Goal: Ask a question

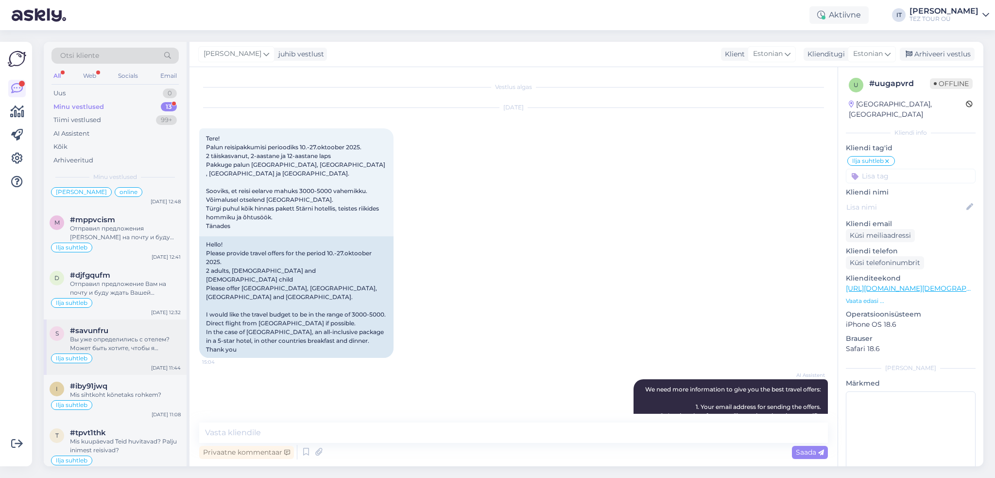
scroll to position [368, 0]
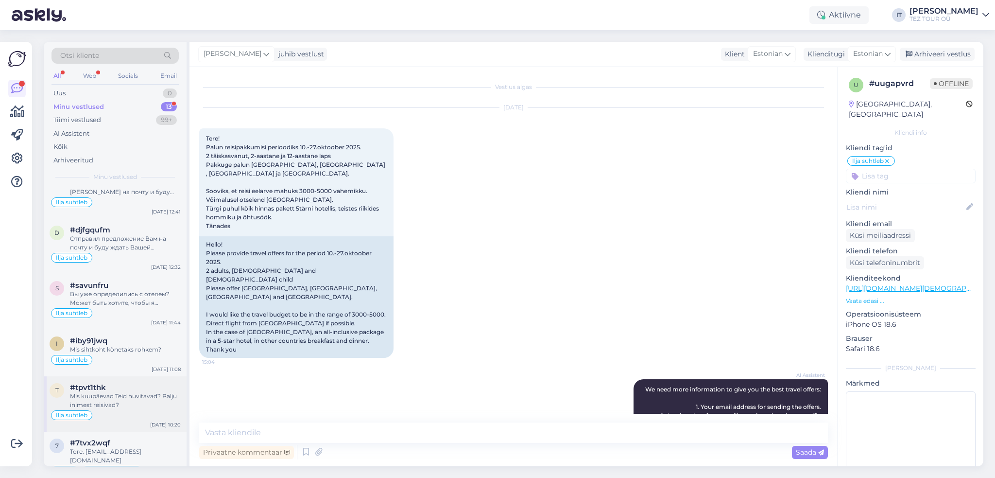
click at [145, 383] on div "#tpvt1thk" at bounding box center [125, 387] width 111 height 9
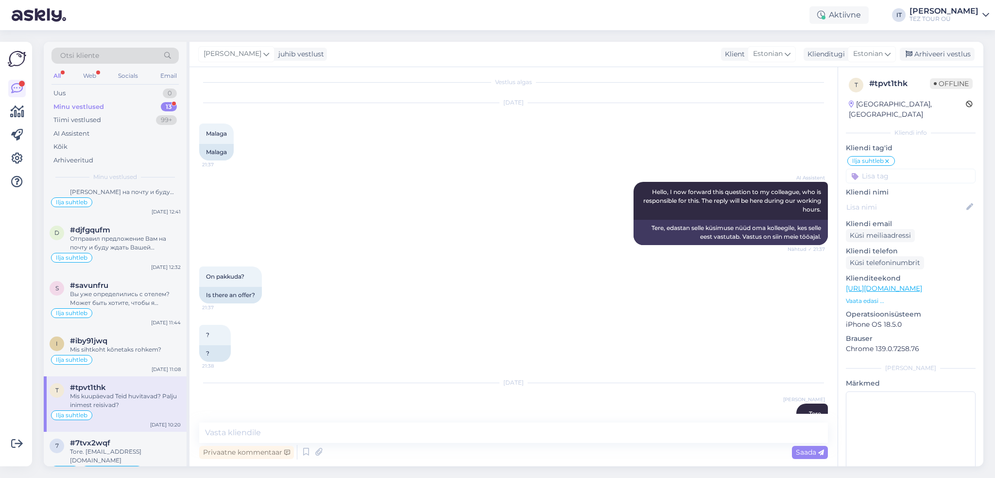
scroll to position [0, 0]
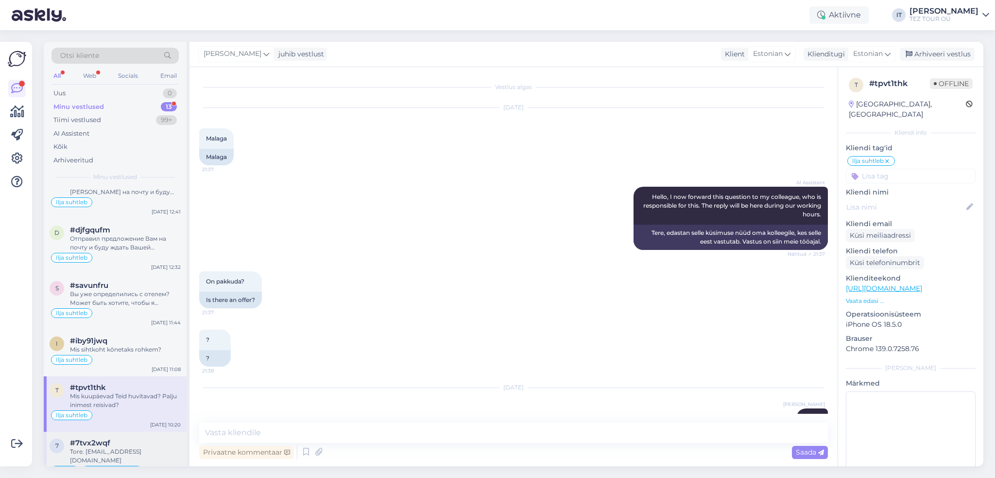
click at [149, 465] on div "online [PERSON_NAME]" at bounding box center [115, 471] width 131 height 12
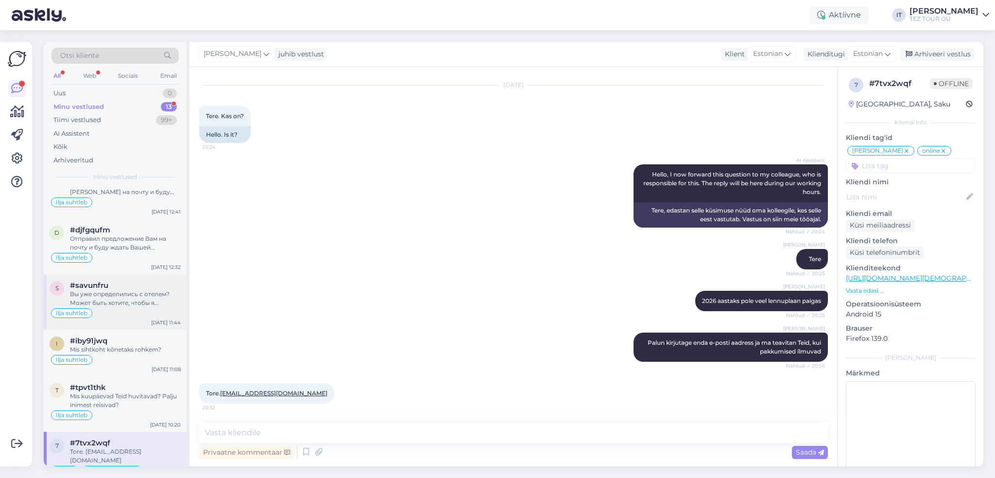
click at [138, 293] on div "Вы уже определились с отелем? Может быть хотите, чтобы я отправил предложения […" at bounding box center [125, 298] width 111 height 17
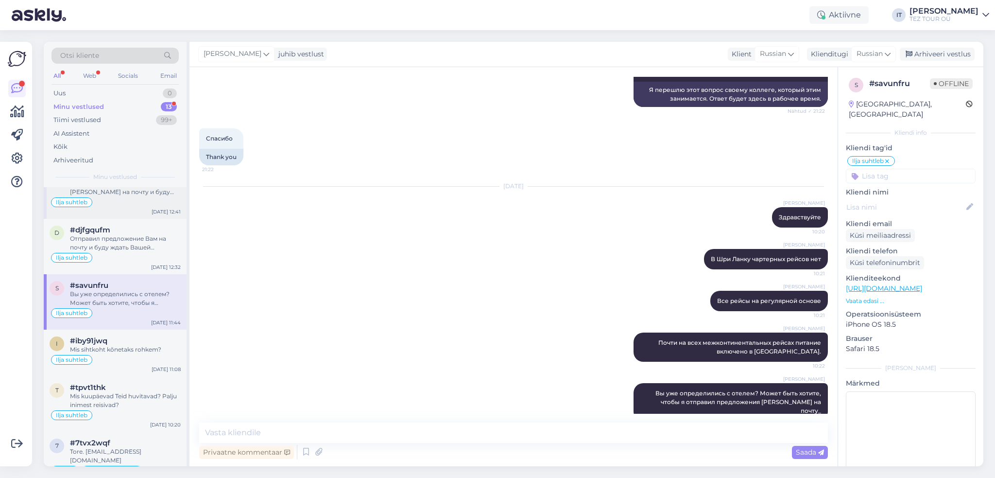
click at [128, 206] on div "m #mppvcism Отправил предложения [PERSON_NAME] на почту и буду ждать обратного …" at bounding box center [115, 190] width 143 height 55
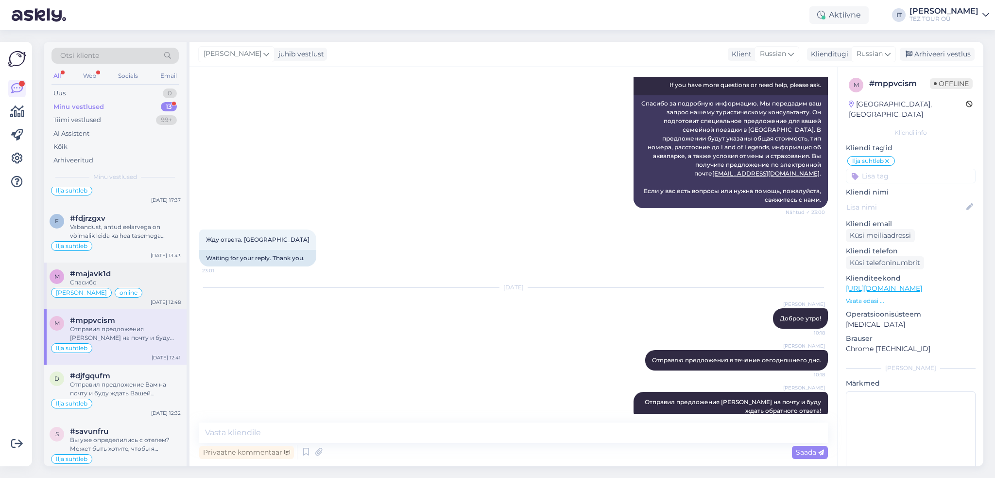
scroll to position [125, 0]
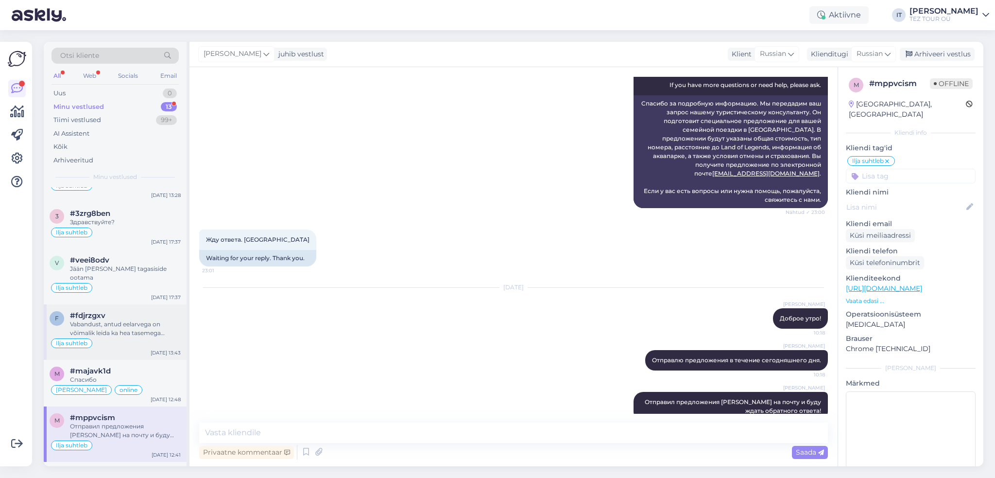
click at [138, 337] on div "Ilja suhtleb" at bounding box center [115, 343] width 131 height 12
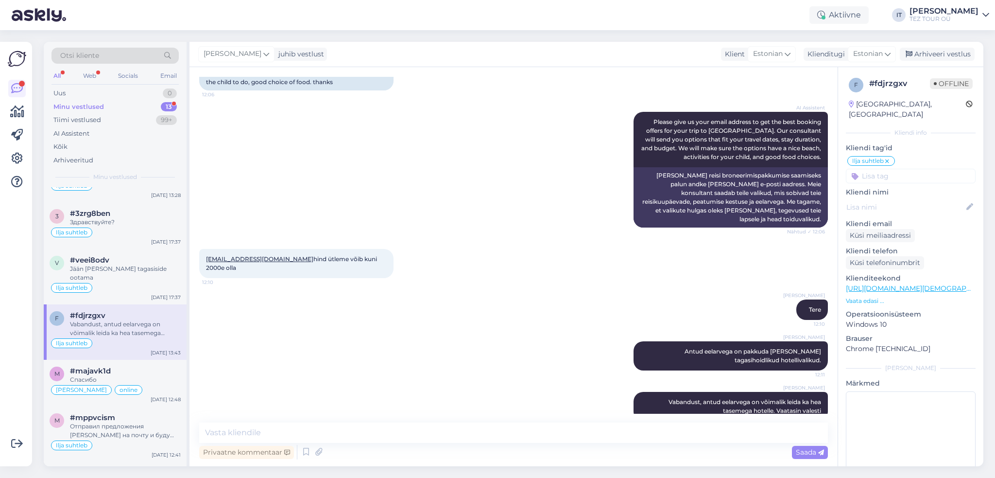
scroll to position [0, 0]
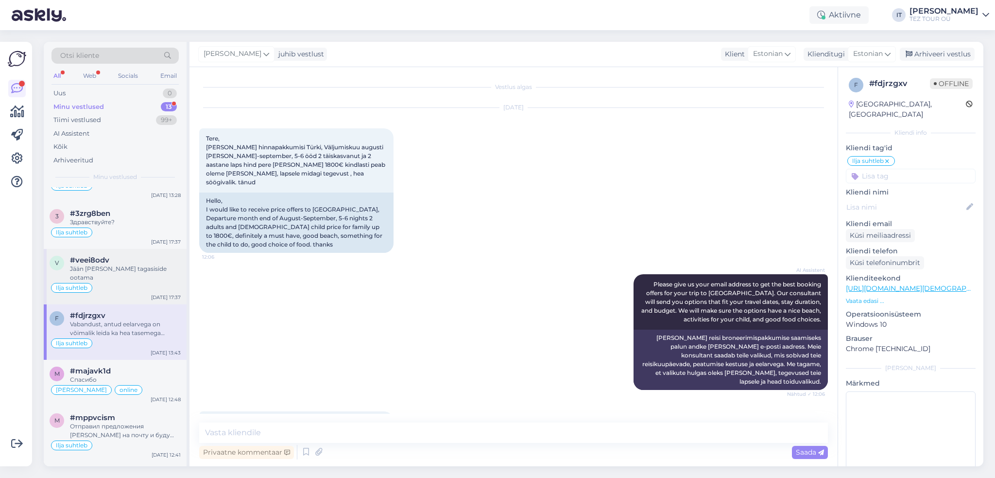
click at [109, 282] on div "Ilja suhtleb" at bounding box center [115, 288] width 131 height 12
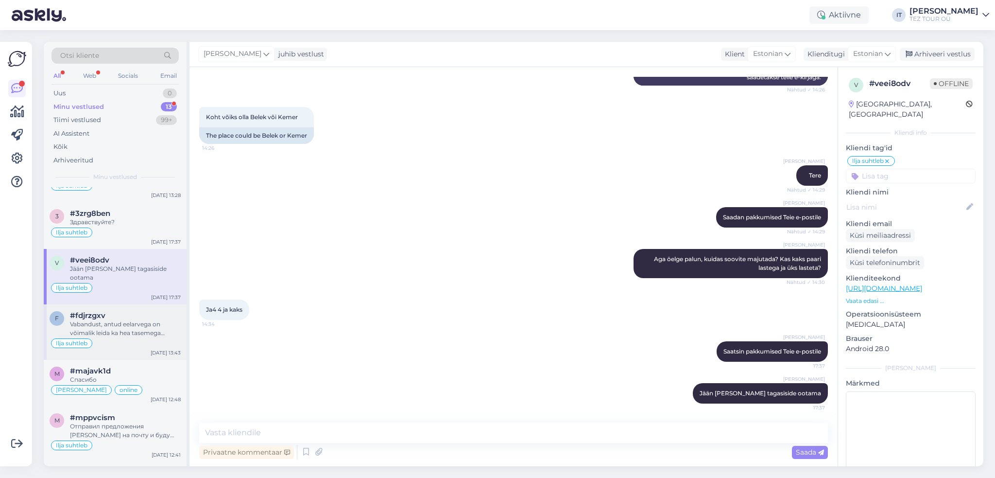
click at [132, 337] on div "Ilja suhtleb" at bounding box center [115, 343] width 131 height 12
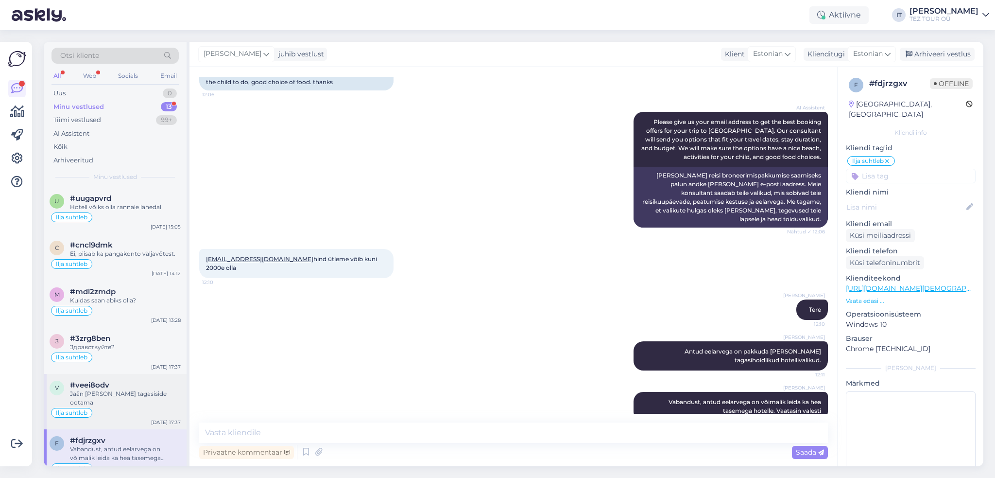
click at [144, 389] on div "Jään [PERSON_NAME] tagasiside ootama" at bounding box center [125, 397] width 111 height 17
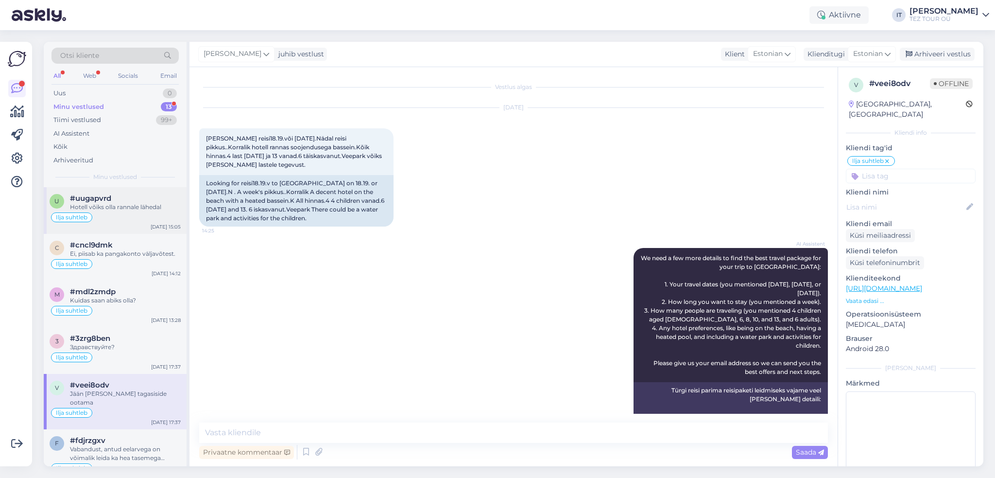
click at [129, 213] on div "Ilja suhtleb" at bounding box center [115, 217] width 131 height 12
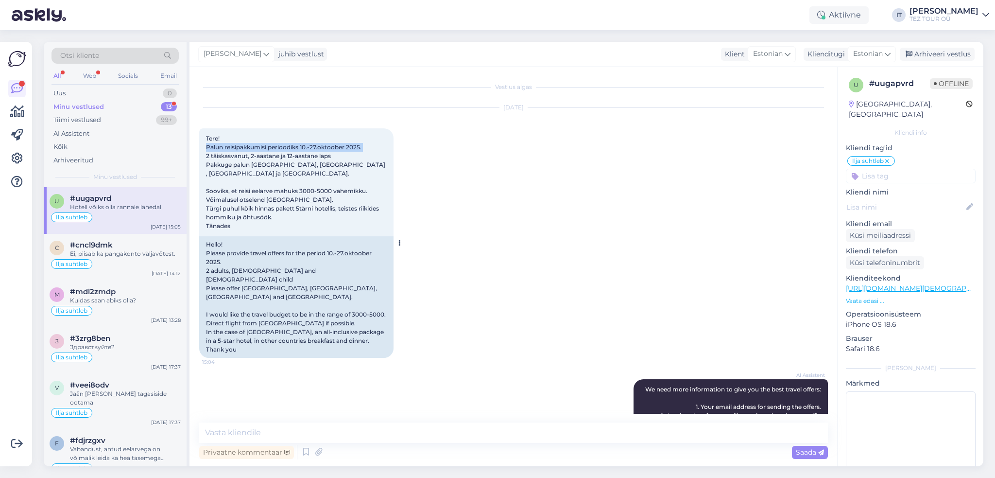
drag, startPoint x: 207, startPoint y: 147, endPoint x: 372, endPoint y: 149, distance: 165.2
click at [372, 149] on div "Tere! Palun reisipakkumisi perioodiks 10.-27.oktoober 2025. 2 täiskasvanut, 2-a…" at bounding box center [296, 182] width 194 height 108
copy span "Palun reisipakkumisi perioodiks 10.-27.oktoober 2025."
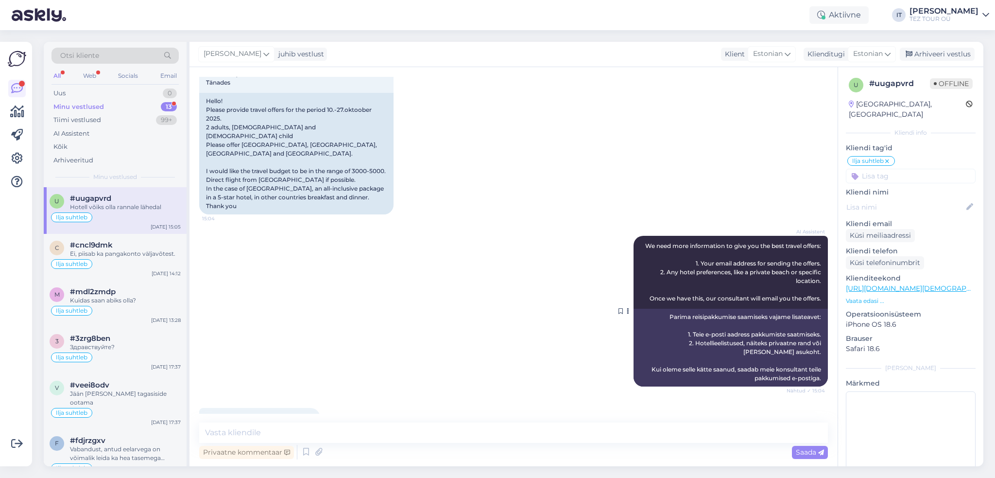
scroll to position [146, 0]
